Goal: Task Accomplishment & Management: Complete application form

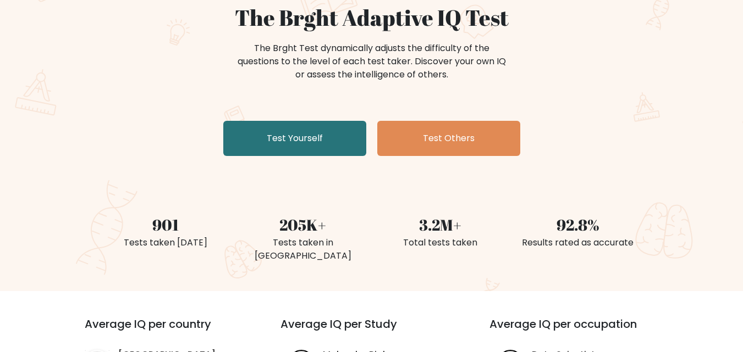
scroll to position [110, 0]
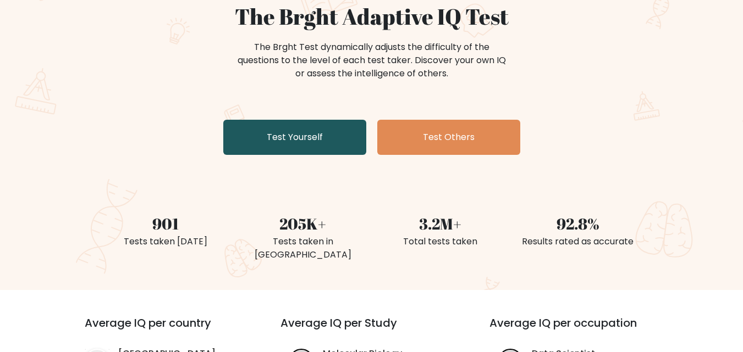
click at [284, 135] on link "Test Yourself" at bounding box center [294, 137] width 143 height 35
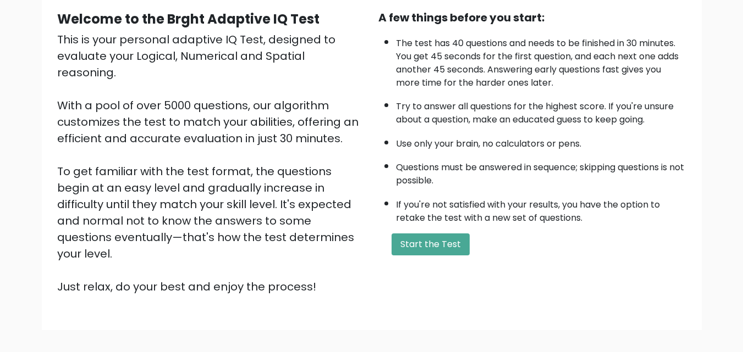
scroll to position [110, 0]
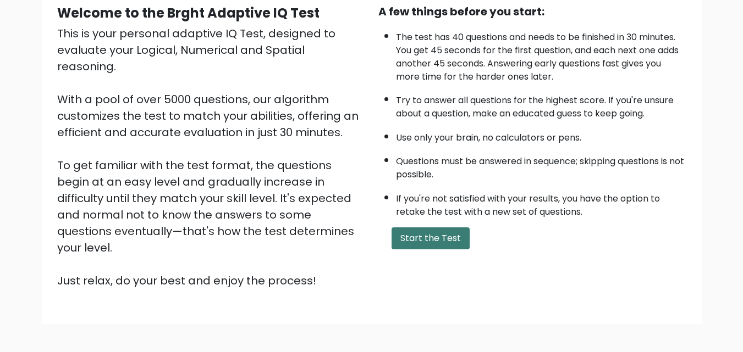
click at [406, 235] on button "Start the Test" at bounding box center [430, 239] width 78 height 22
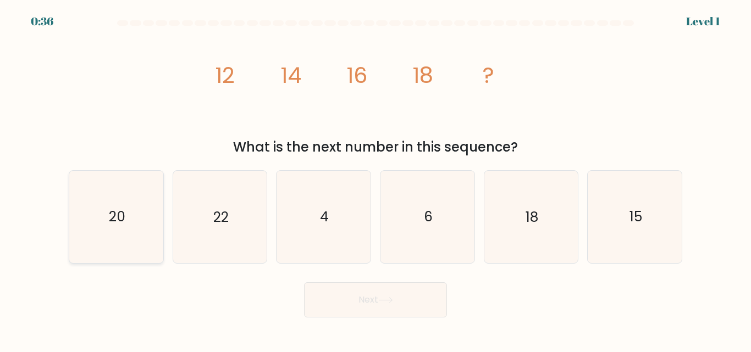
click at [136, 212] on icon "20" at bounding box center [116, 217] width 92 height 92
click at [376, 179] on input "a. 20" at bounding box center [376, 177] width 1 height 3
radio input "true"
click at [355, 294] on button "Next" at bounding box center [375, 300] width 143 height 35
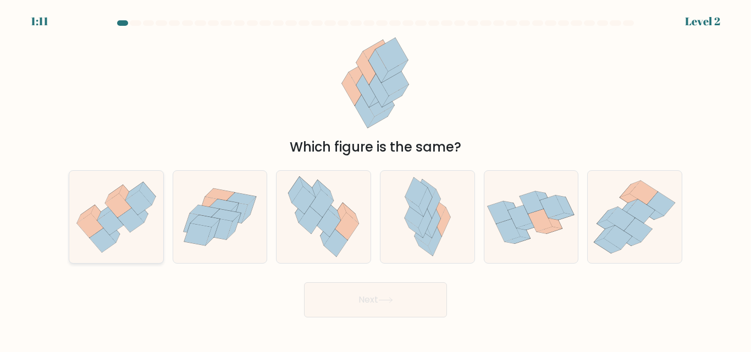
click at [131, 208] on icon at bounding box center [118, 206] width 26 height 24
click at [376, 179] on input "a." at bounding box center [376, 177] width 1 height 3
radio input "true"
click at [340, 305] on button "Next" at bounding box center [375, 300] width 143 height 35
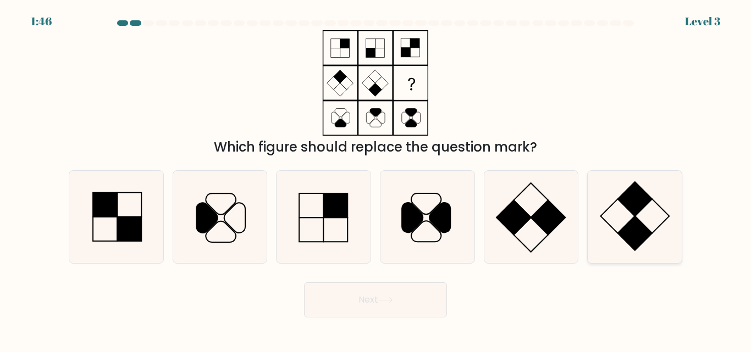
click at [656, 209] on icon at bounding box center [635, 217] width 92 height 92
click at [376, 179] on input "f." at bounding box center [376, 177] width 1 height 3
radio input "true"
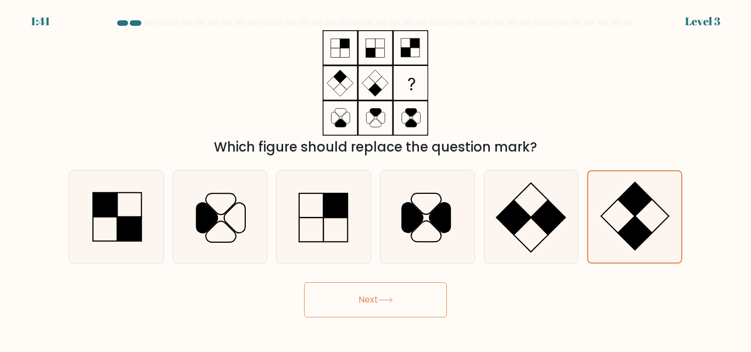
click at [380, 298] on button "Next" at bounding box center [375, 300] width 143 height 35
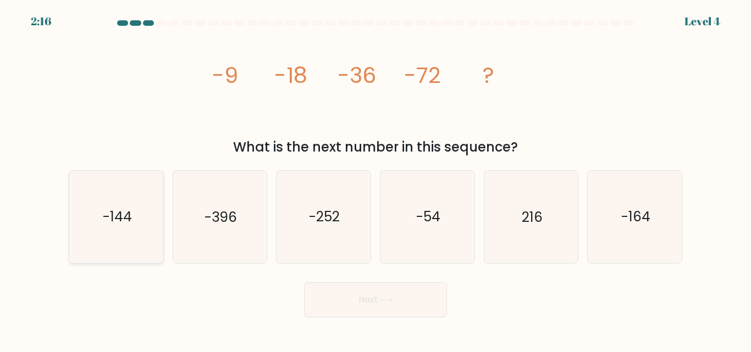
click at [107, 222] on text "-144" at bounding box center [116, 217] width 29 height 19
click at [376, 179] on input "a. -144" at bounding box center [376, 177] width 1 height 3
radio input "true"
click at [370, 296] on button "Next" at bounding box center [375, 300] width 143 height 35
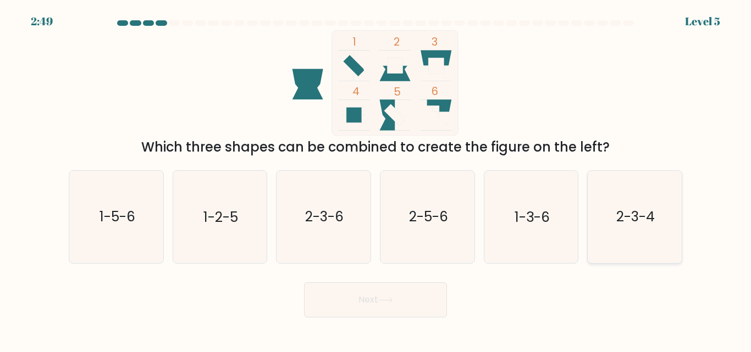
click at [632, 225] on text "2-3-4" at bounding box center [635, 217] width 38 height 19
click at [376, 179] on input "f. 2-3-4" at bounding box center [376, 177] width 1 height 3
radio input "true"
click at [362, 296] on button "Next" at bounding box center [375, 300] width 143 height 35
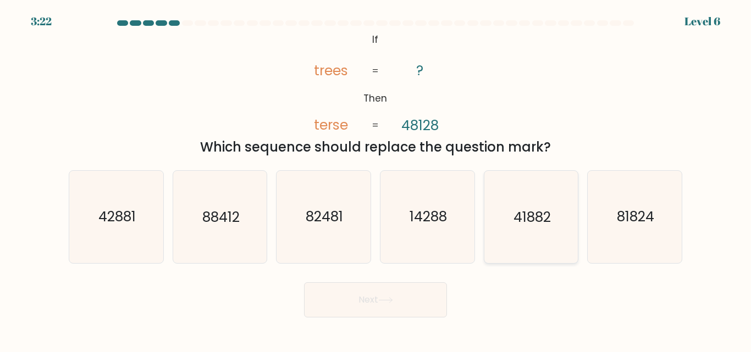
click at [520, 239] on icon "41882" at bounding box center [531, 217] width 92 height 92
click at [376, 179] on input "e. 41882" at bounding box center [376, 177] width 1 height 3
radio input "true"
click at [383, 294] on button "Next" at bounding box center [375, 300] width 143 height 35
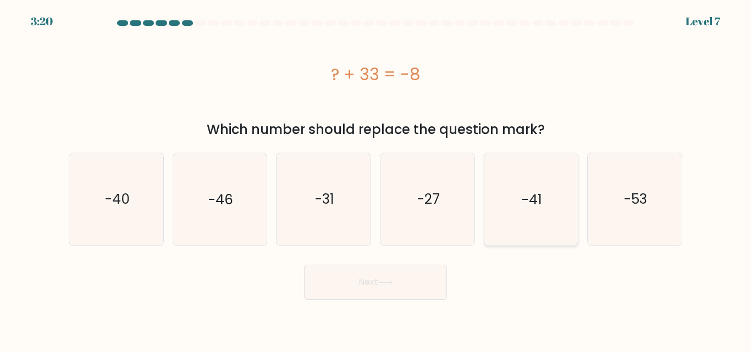
click at [546, 183] on icon "-41" at bounding box center [531, 199] width 92 height 92
click at [376, 179] on input "e. -41" at bounding box center [376, 177] width 1 height 3
radio input "true"
click at [357, 287] on button "Next" at bounding box center [375, 282] width 143 height 35
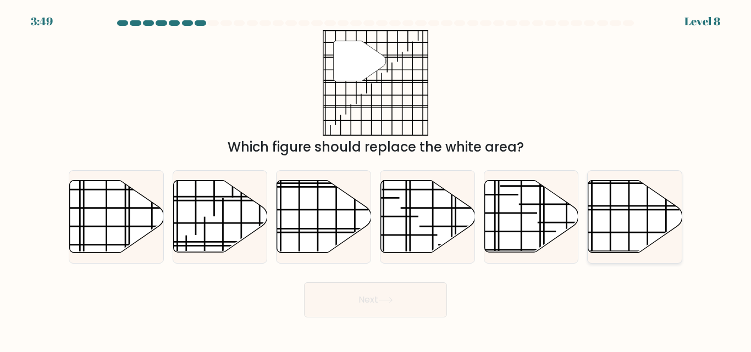
click at [639, 199] on icon at bounding box center [635, 217] width 94 height 72
click at [376, 179] on input "f." at bounding box center [376, 177] width 1 height 3
radio input "true"
click at [372, 295] on button "Next" at bounding box center [375, 300] width 143 height 35
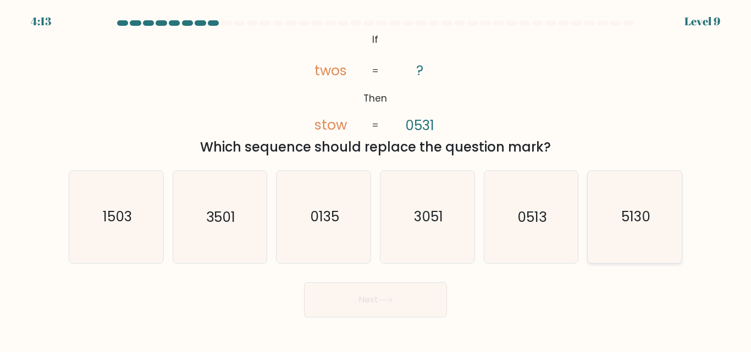
click at [623, 224] on text "5130" at bounding box center [635, 217] width 29 height 19
click at [376, 179] on input "f. 5130" at bounding box center [376, 177] width 1 height 3
radio input "true"
click at [389, 305] on button "Next" at bounding box center [375, 300] width 143 height 35
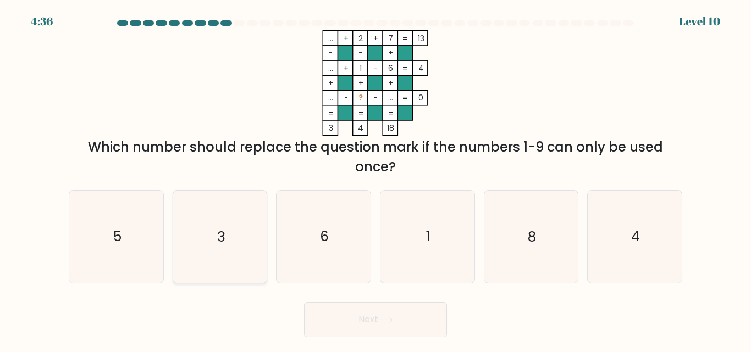
click at [200, 226] on icon "3" at bounding box center [220, 237] width 92 height 92
click at [376, 179] on input "b. 3" at bounding box center [376, 177] width 1 height 3
radio input "true"
click at [367, 313] on button "Next" at bounding box center [375, 319] width 143 height 35
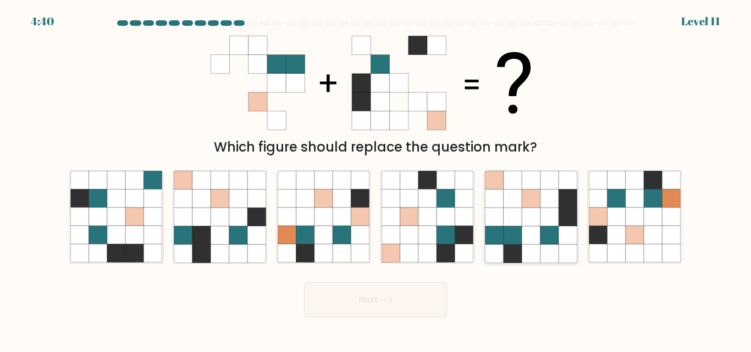
click at [517, 198] on icon at bounding box center [513, 199] width 18 height 18
click at [376, 179] on input "e." at bounding box center [376, 177] width 1 height 3
radio input "true"
click at [342, 308] on button "Next" at bounding box center [375, 300] width 143 height 35
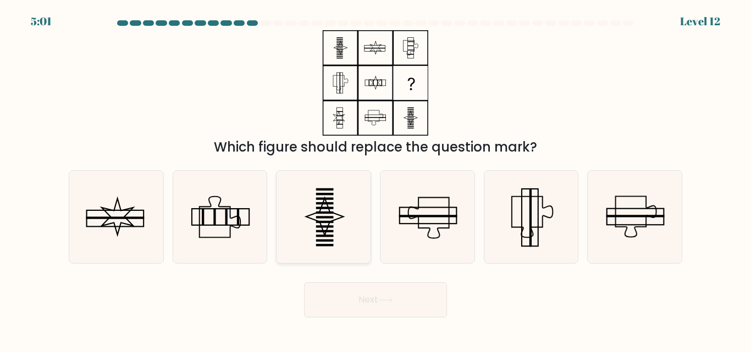
click at [327, 220] on icon at bounding box center [324, 217] width 92 height 92
click at [376, 179] on input "c." at bounding box center [376, 177] width 1 height 3
radio input "true"
click at [383, 307] on button "Next" at bounding box center [375, 300] width 143 height 35
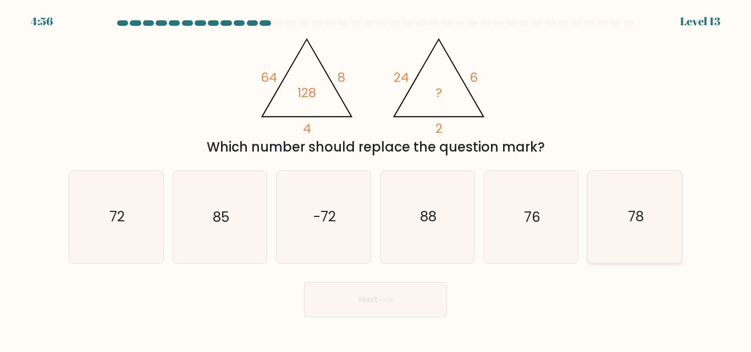
click at [625, 207] on icon "78" at bounding box center [635, 217] width 92 height 92
click at [376, 179] on input "f. 78" at bounding box center [376, 177] width 1 height 3
radio input "true"
click at [363, 306] on button "Next" at bounding box center [375, 300] width 143 height 35
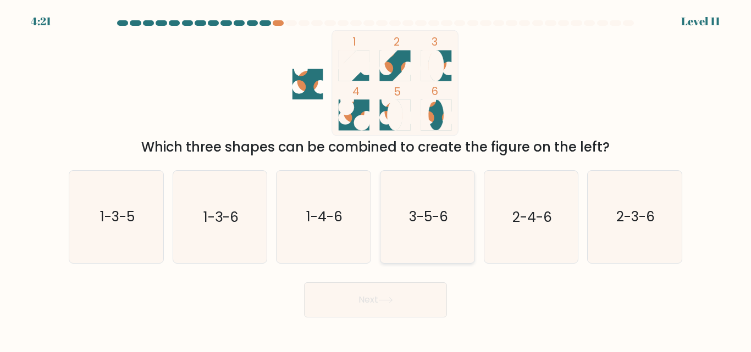
click at [439, 217] on text "3-5-6" at bounding box center [427, 217] width 39 height 19
click at [376, 179] on input "d. 3-5-6" at bounding box center [376, 177] width 1 height 3
radio input "true"
click at [376, 299] on button "Next" at bounding box center [375, 300] width 143 height 35
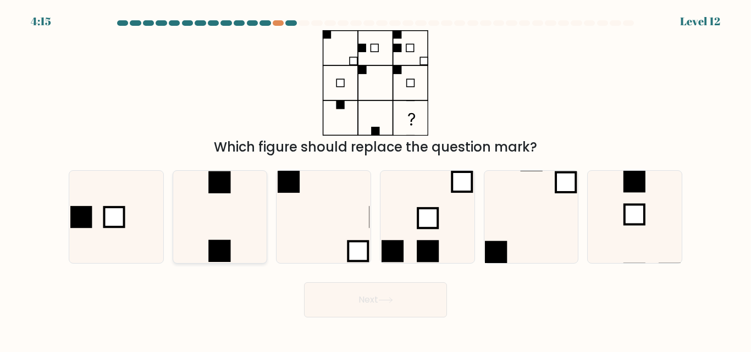
click at [232, 223] on icon at bounding box center [220, 217] width 92 height 92
click at [376, 179] on input "b." at bounding box center [376, 177] width 1 height 3
radio input "true"
click at [378, 299] on button "Next" at bounding box center [375, 300] width 143 height 35
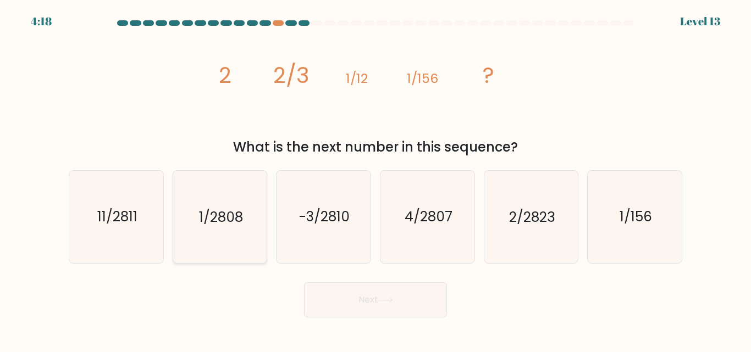
click at [220, 218] on text "1/2808" at bounding box center [221, 217] width 44 height 19
click at [376, 179] on input "b. 1/2808" at bounding box center [376, 177] width 1 height 3
radio input "true"
click at [371, 291] on button "Next" at bounding box center [375, 300] width 143 height 35
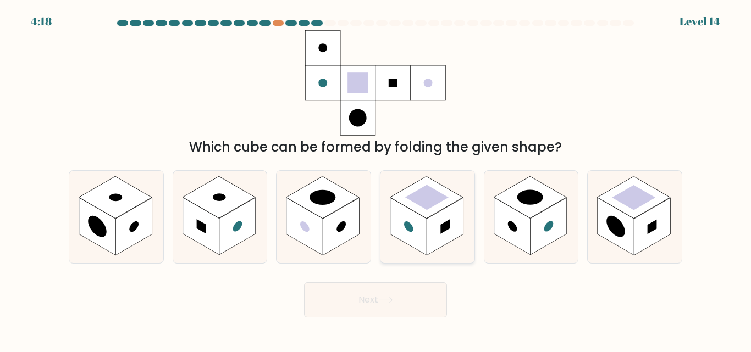
click at [413, 214] on rect at bounding box center [408, 227] width 36 height 58
click at [376, 179] on input "d." at bounding box center [376, 177] width 1 height 3
radio input "true"
click at [368, 297] on button "Next" at bounding box center [375, 300] width 143 height 35
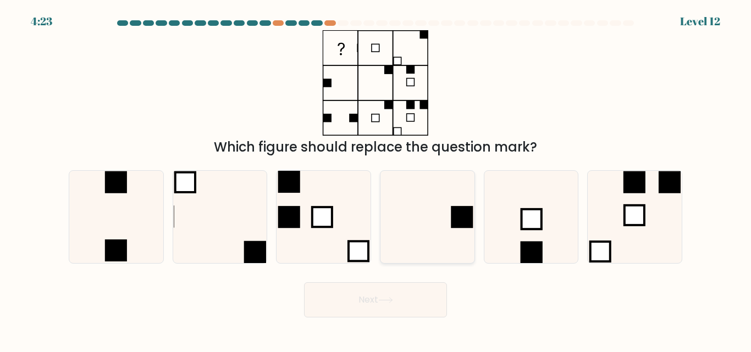
click at [430, 194] on icon at bounding box center [428, 217] width 92 height 92
click at [376, 179] on input "d." at bounding box center [376, 177] width 1 height 3
radio input "true"
click at [376, 301] on button "Next" at bounding box center [375, 300] width 143 height 35
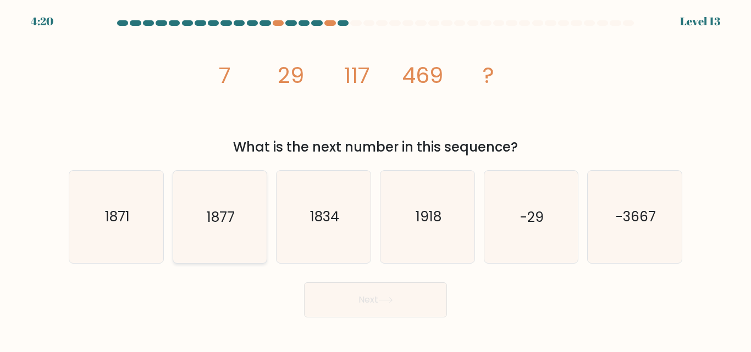
click at [223, 212] on text "1877" at bounding box center [221, 217] width 28 height 19
click at [376, 179] on input "b. 1877" at bounding box center [376, 177] width 1 height 3
radio input "true"
click at [351, 297] on button "Next" at bounding box center [375, 300] width 143 height 35
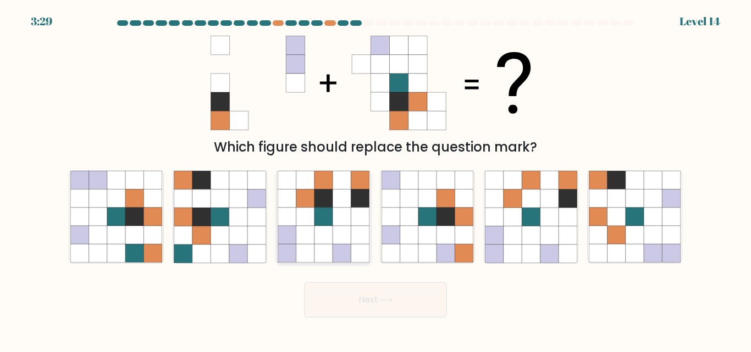
click at [296, 195] on icon at bounding box center [287, 199] width 18 height 18
click at [376, 179] on input "c." at bounding box center [376, 177] width 1 height 3
radio input "true"
click at [354, 305] on button "Next" at bounding box center [375, 300] width 143 height 35
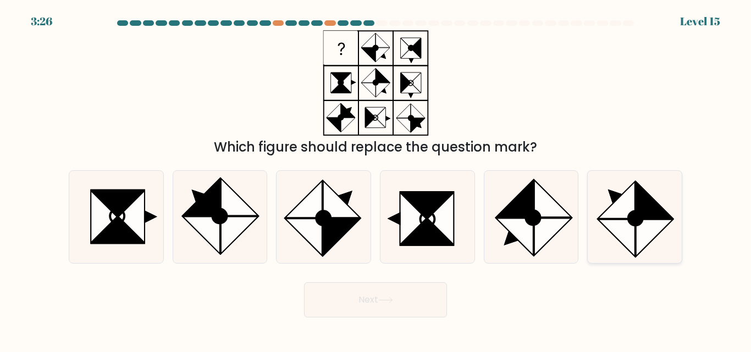
click at [636, 217] on icon at bounding box center [635, 219] width 14 height 14
click at [376, 179] on input "f." at bounding box center [376, 177] width 1 height 3
radio input "true"
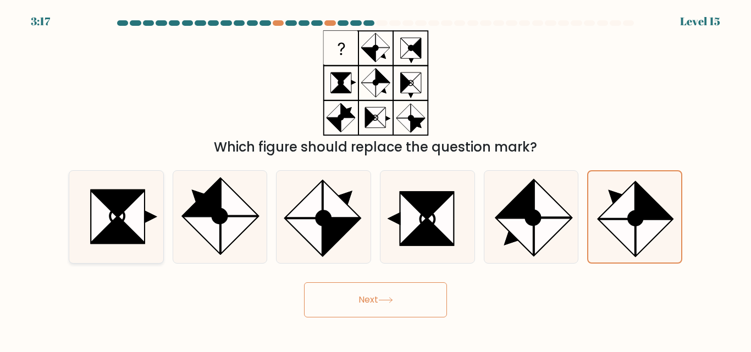
click at [128, 225] on icon at bounding box center [131, 217] width 26 height 52
click at [376, 179] on input "a." at bounding box center [376, 177] width 1 height 3
radio input "true"
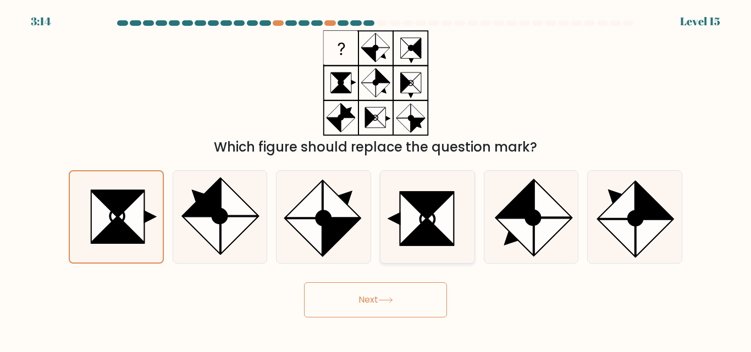
click at [437, 212] on icon at bounding box center [441, 219] width 26 height 52
click at [376, 179] on input "d." at bounding box center [376, 177] width 1 height 3
radio input "true"
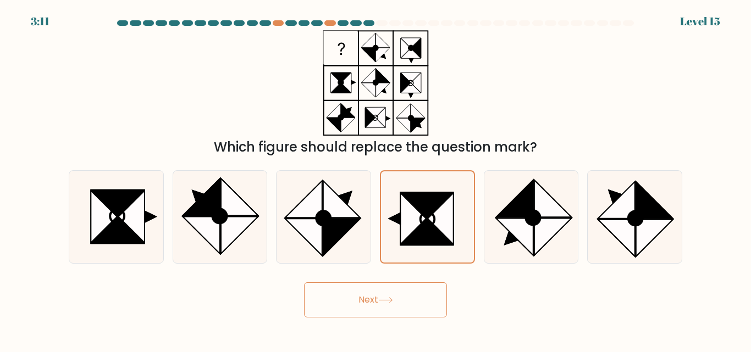
click at [374, 298] on button "Next" at bounding box center [375, 300] width 143 height 35
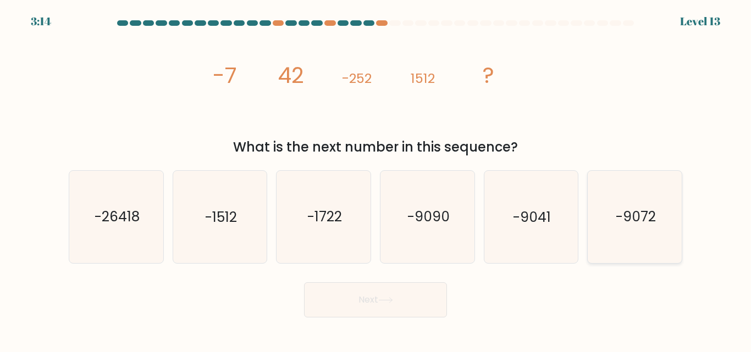
click at [632, 228] on icon "-9072" at bounding box center [635, 217] width 92 height 92
click at [376, 179] on input "f. -9072" at bounding box center [376, 177] width 1 height 3
radio input "true"
click at [365, 295] on button "Next" at bounding box center [375, 300] width 143 height 35
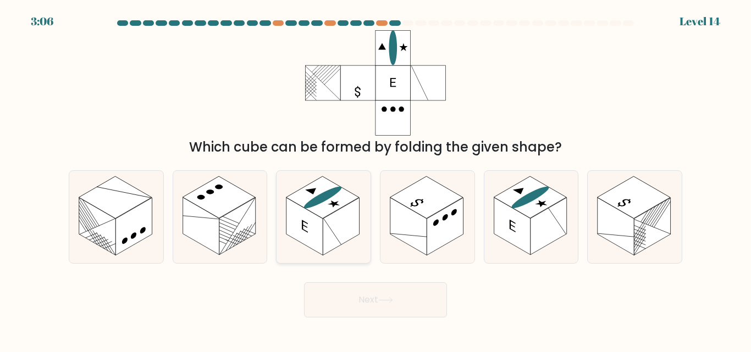
click at [318, 214] on rect at bounding box center [322, 198] width 73 height 42
click at [376, 179] on input "c." at bounding box center [376, 177] width 1 height 3
radio input "true"
click at [369, 301] on button "Next" at bounding box center [375, 300] width 143 height 35
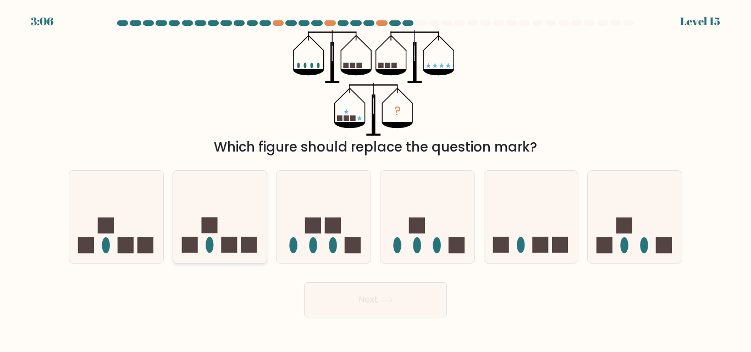
click at [222, 242] on rect at bounding box center [229, 246] width 16 height 16
click at [376, 179] on input "b." at bounding box center [376, 177] width 1 height 3
radio input "true"
click at [367, 294] on button "Next" at bounding box center [375, 300] width 143 height 35
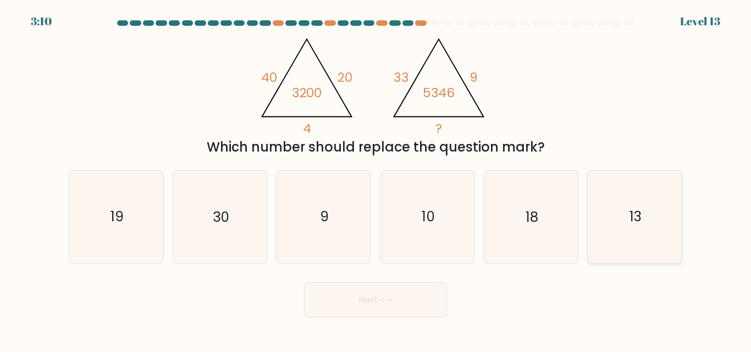
click at [611, 220] on icon "13" at bounding box center [635, 217] width 92 height 92
click at [376, 179] on input "f. 13" at bounding box center [376, 177] width 1 height 3
radio input "true"
click at [366, 297] on button "Next" at bounding box center [375, 300] width 143 height 35
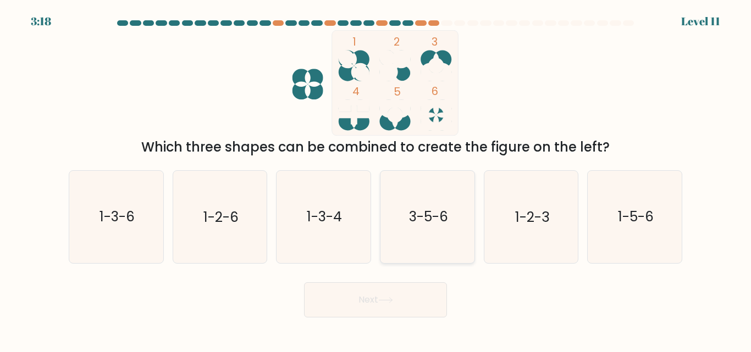
click at [441, 229] on icon "3-5-6" at bounding box center [428, 217] width 92 height 92
click at [376, 179] on input "d. 3-5-6" at bounding box center [376, 177] width 1 height 3
radio input "true"
click at [378, 291] on button "Next" at bounding box center [375, 300] width 143 height 35
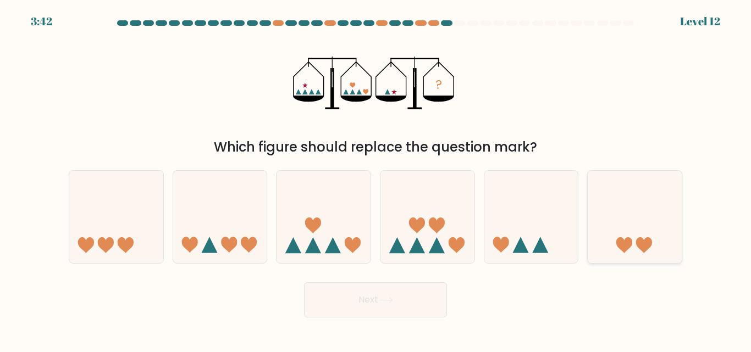
click at [612, 245] on icon at bounding box center [635, 217] width 94 height 78
click at [376, 179] on input "f." at bounding box center [376, 177] width 1 height 3
radio input "true"
click at [369, 298] on button "Next" at bounding box center [375, 300] width 143 height 35
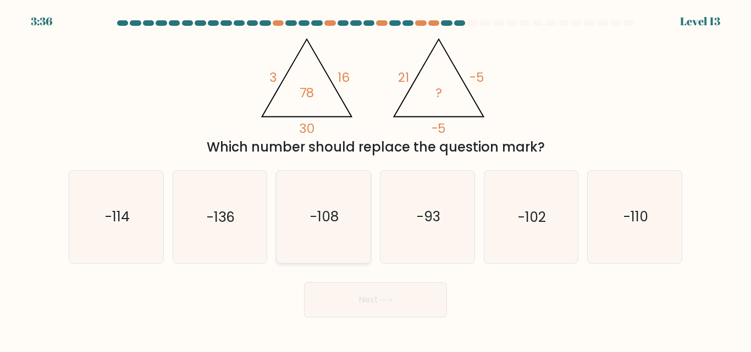
click at [333, 223] on text "-108" at bounding box center [324, 217] width 29 height 19
click at [376, 179] on input "c. -108" at bounding box center [376, 177] width 1 height 3
radio input "true"
click at [365, 300] on button "Next" at bounding box center [375, 300] width 143 height 35
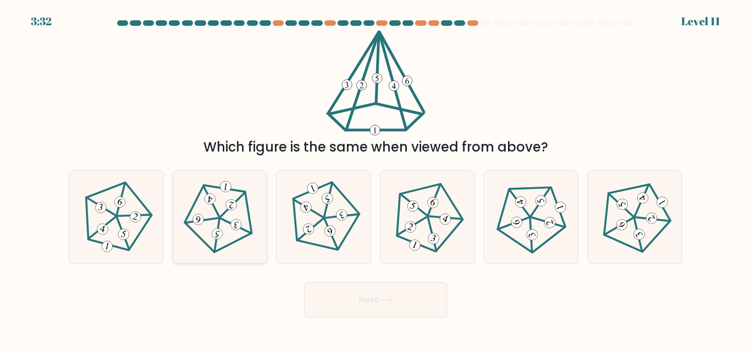
click at [208, 215] on icon at bounding box center [220, 217] width 74 height 74
click at [376, 179] on input "b." at bounding box center [376, 177] width 1 height 3
radio input "true"
click at [379, 297] on button "Next" at bounding box center [375, 300] width 143 height 35
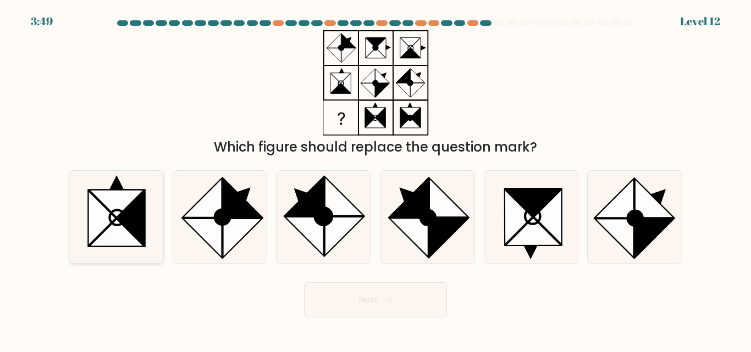
click at [118, 212] on icon at bounding box center [116, 218] width 15 height 15
click at [376, 179] on input "a." at bounding box center [376, 177] width 1 height 3
radio input "true"
click at [422, 222] on circle at bounding box center [427, 218] width 21 height 21
click at [376, 179] on input "d." at bounding box center [376, 177] width 1 height 3
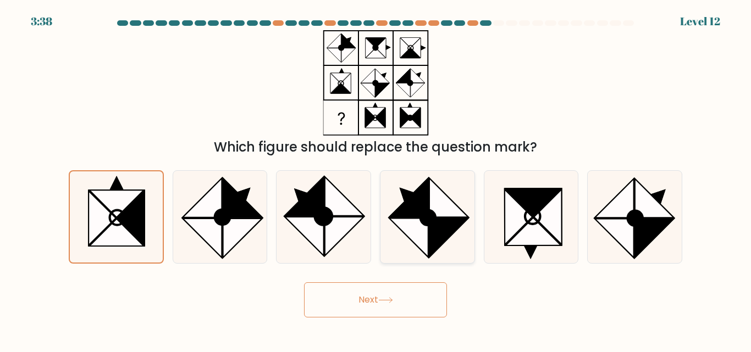
radio input "true"
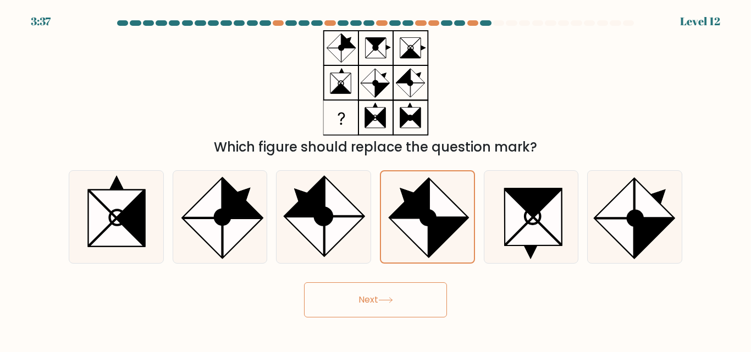
click at [368, 301] on button "Next" at bounding box center [375, 300] width 143 height 35
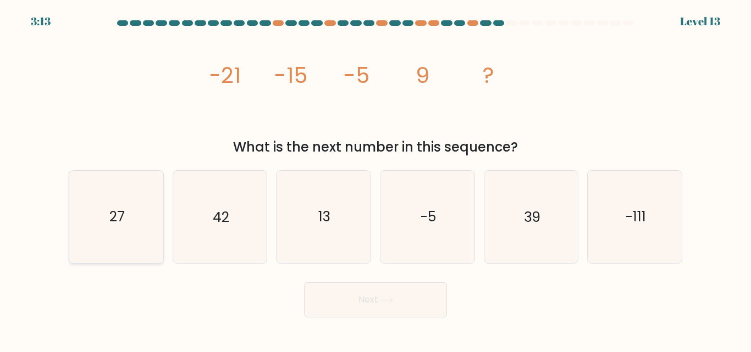
click at [102, 220] on icon "27" at bounding box center [116, 217] width 92 height 92
click at [376, 179] on input "a. 27" at bounding box center [376, 177] width 1 height 3
radio input "true"
click at [376, 300] on button "Next" at bounding box center [375, 300] width 143 height 35
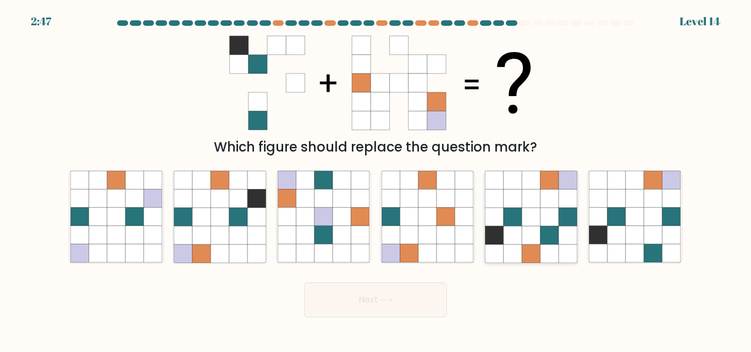
click at [530, 228] on icon at bounding box center [531, 236] width 18 height 18
click at [376, 179] on input "e." at bounding box center [376, 177] width 1 height 3
radio input "true"
click at [376, 300] on button "Next" at bounding box center [375, 300] width 143 height 35
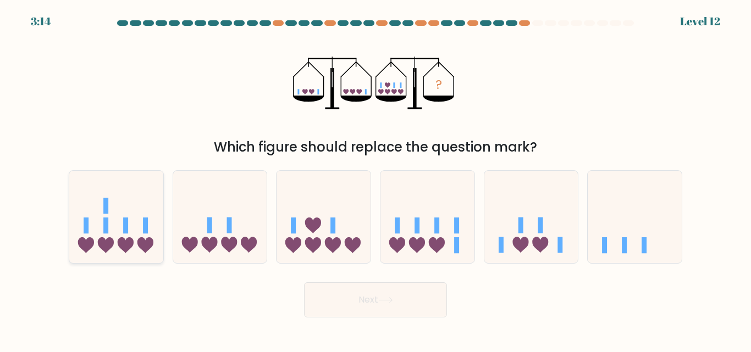
click at [140, 228] on icon at bounding box center [116, 217] width 94 height 78
click at [376, 179] on input "a." at bounding box center [376, 177] width 1 height 3
radio input "true"
click at [375, 299] on button "Next" at bounding box center [375, 300] width 143 height 35
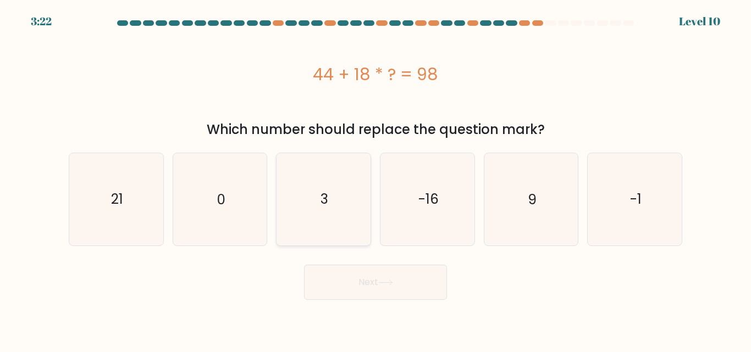
click at [334, 189] on icon "3" at bounding box center [324, 199] width 92 height 92
click at [376, 179] on input "c. 3" at bounding box center [376, 177] width 1 height 3
radio input "true"
click at [365, 293] on button "Next" at bounding box center [375, 282] width 143 height 35
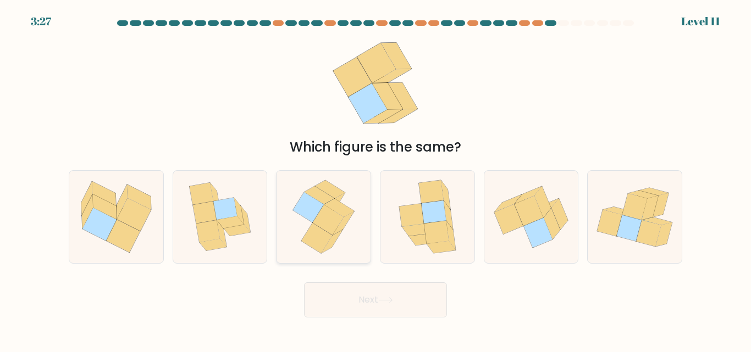
click at [322, 230] on icon at bounding box center [316, 239] width 31 height 30
click at [376, 179] on input "c." at bounding box center [376, 177] width 1 height 3
radio input "true"
click at [368, 301] on button "Next" at bounding box center [375, 300] width 143 height 35
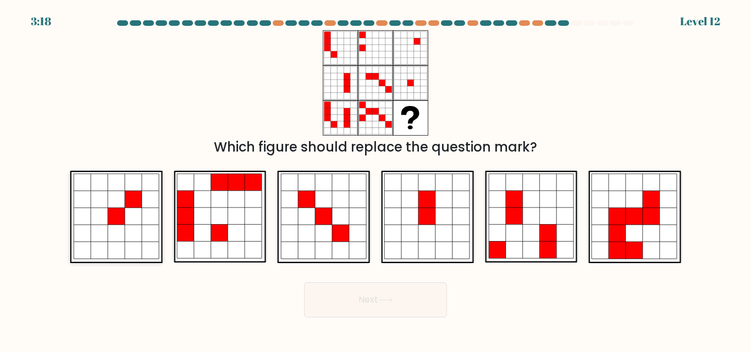
click at [111, 201] on icon at bounding box center [116, 199] width 17 height 17
click at [376, 179] on input "a." at bounding box center [376, 177] width 1 height 3
radio input "true"
click at [378, 301] on button "Next" at bounding box center [375, 300] width 143 height 35
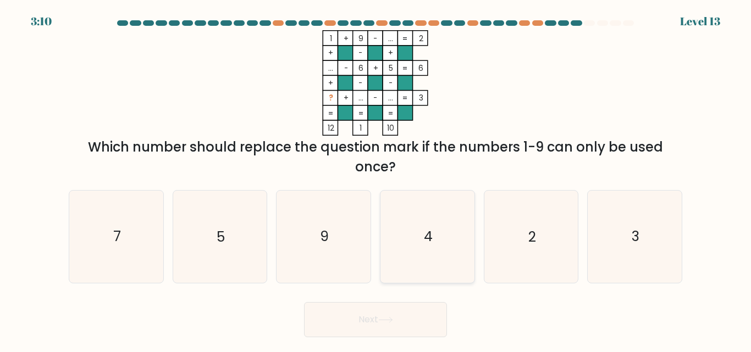
click at [436, 249] on icon "4" at bounding box center [428, 237] width 92 height 92
click at [376, 179] on input "d. 4" at bounding box center [376, 177] width 1 height 3
radio input "true"
click at [382, 312] on button "Next" at bounding box center [375, 319] width 143 height 35
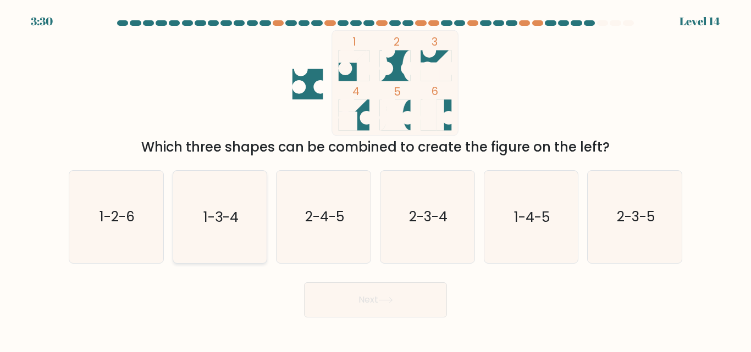
click at [223, 228] on icon "1-3-4" at bounding box center [220, 217] width 92 height 92
click at [376, 179] on input "b. 1-3-4" at bounding box center [376, 177] width 1 height 3
radio input "true"
click at [380, 303] on button "Next" at bounding box center [375, 300] width 143 height 35
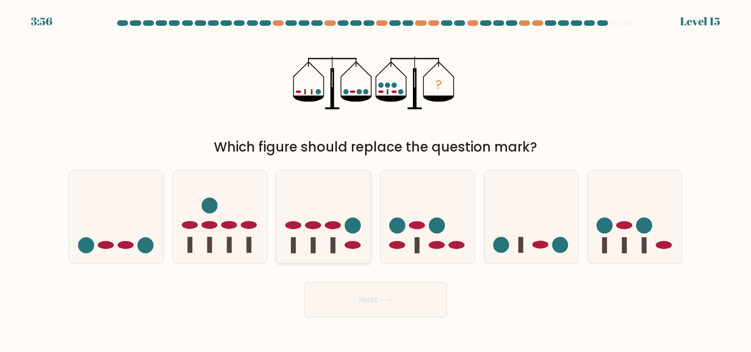
click at [330, 238] on icon at bounding box center [324, 217] width 94 height 78
click at [376, 179] on input "c." at bounding box center [376, 177] width 1 height 3
radio input "true"
click at [362, 294] on button "Next" at bounding box center [375, 300] width 143 height 35
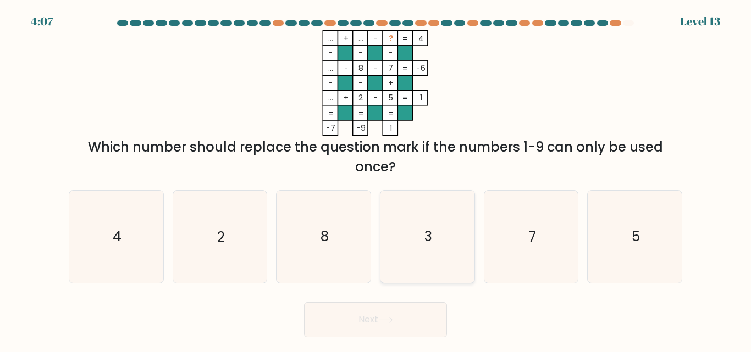
click at [421, 231] on icon "3" at bounding box center [428, 237] width 92 height 92
click at [376, 179] on input "d. 3" at bounding box center [376, 177] width 1 height 3
radio input "true"
click at [366, 319] on button "Next" at bounding box center [375, 319] width 143 height 35
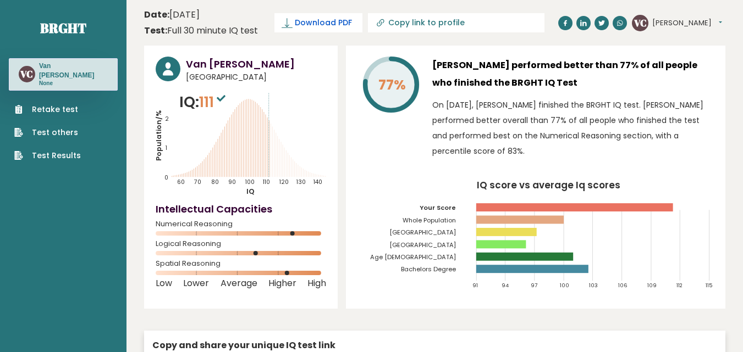
click at [306, 20] on span "Download PDF" at bounding box center [323, 23] width 57 height 12
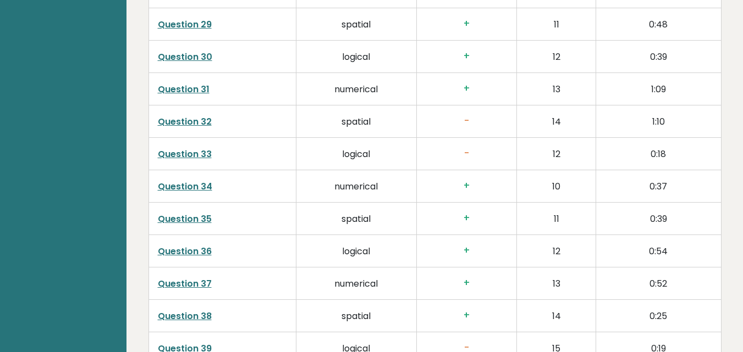
scroll to position [2535, 0]
